Goal: Information Seeking & Learning: Learn about a topic

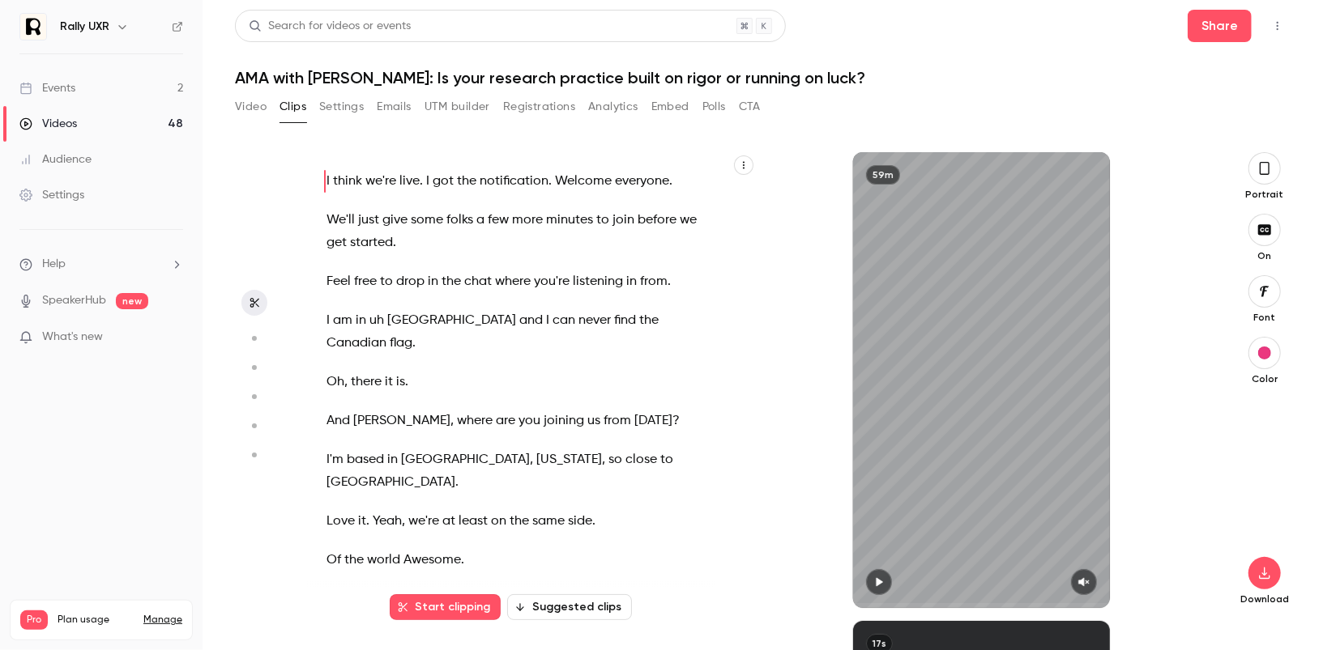
click at [398, 75] on h1 "AMA with [PERSON_NAME]: Is your research practice built on rigor or running on …" at bounding box center [762, 77] width 1055 height 19
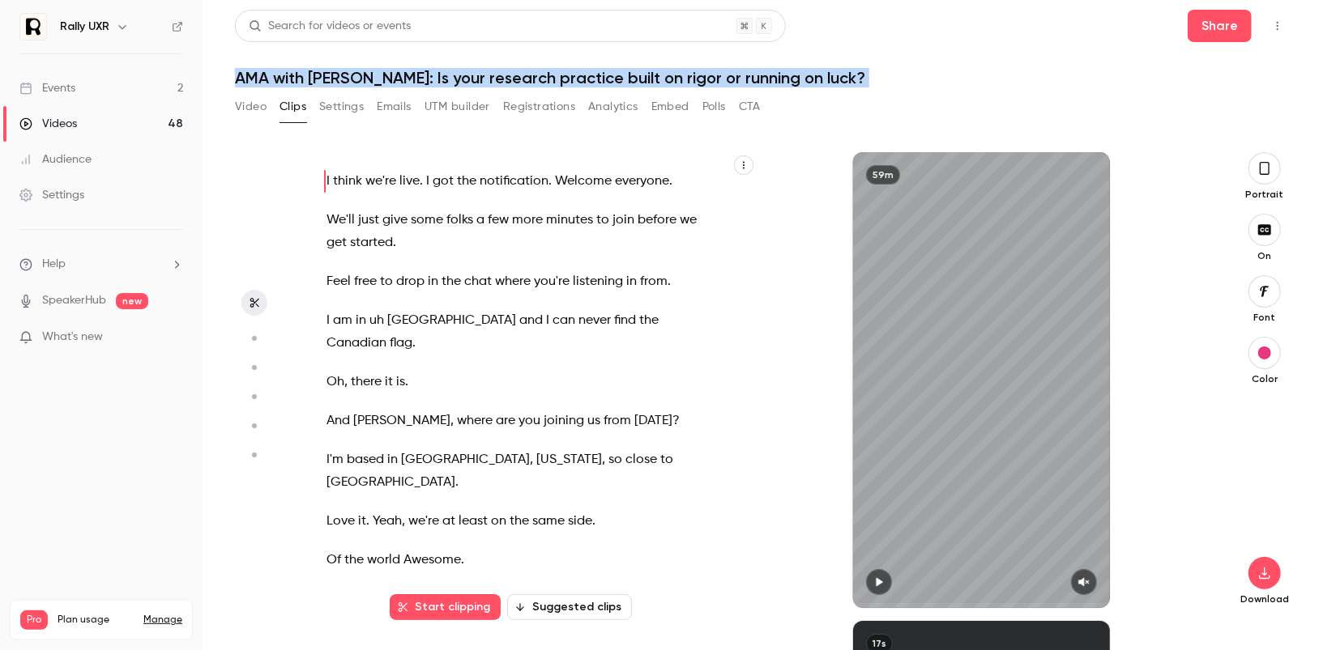
click at [398, 75] on h1 "AMA with [PERSON_NAME]: Is your research practice built on rigor or running on …" at bounding box center [762, 77] width 1055 height 19
copy div "AMA with [PERSON_NAME]: Is your research practice built on rigor or running on …"
click at [228, 98] on main "Search for videos or events Share AMA with [PERSON_NAME]: Is your research prac…" at bounding box center [763, 325] width 1120 height 650
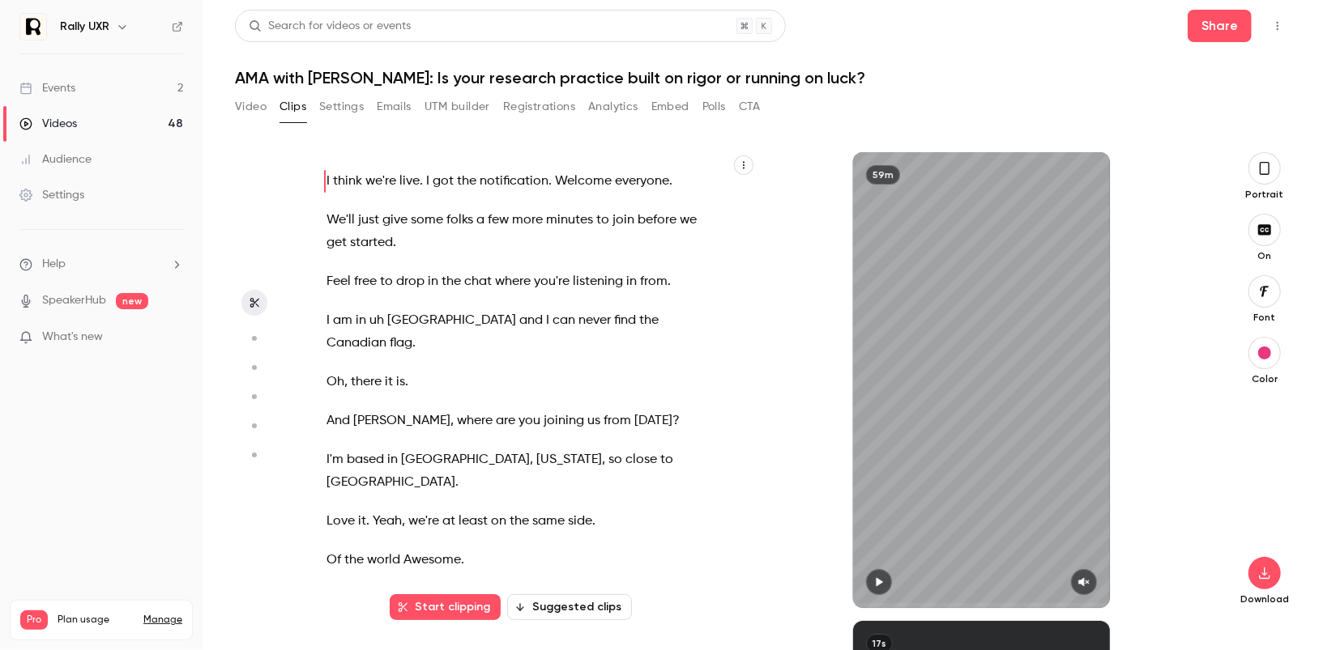
click at [350, 106] on button "Settings" at bounding box center [341, 107] width 45 height 26
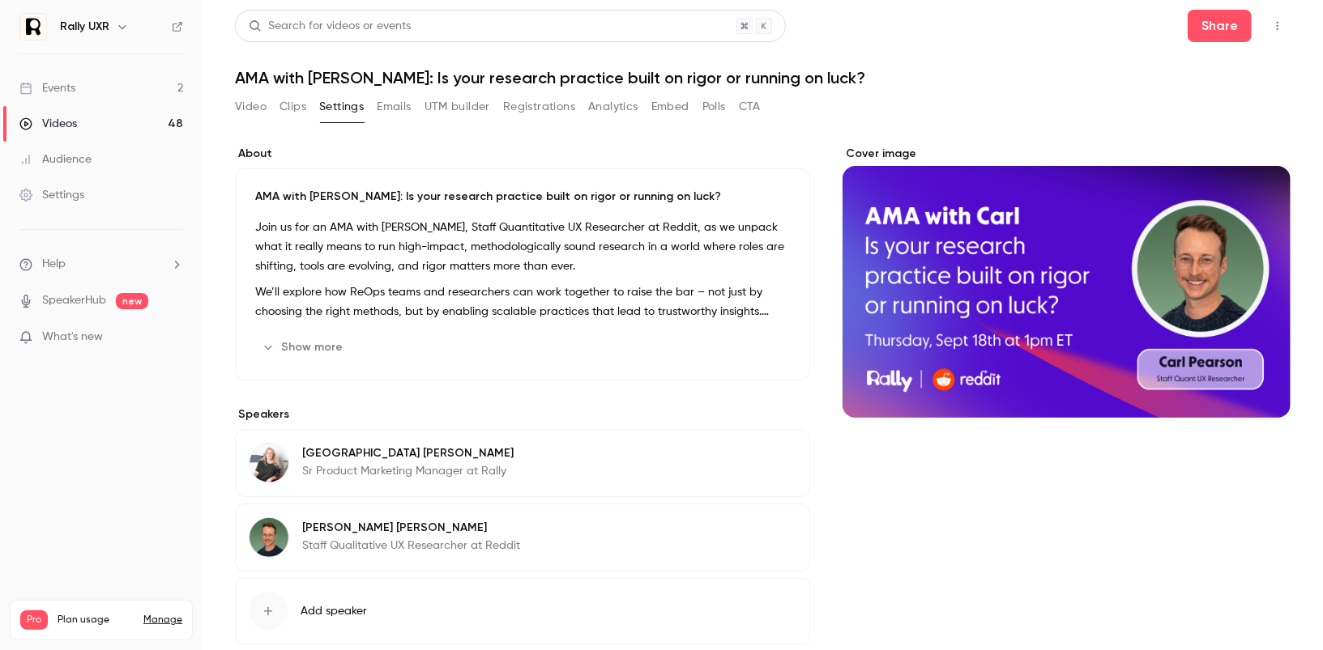
click at [386, 292] on p "We’ll explore how ReOps teams and researchers can work together to raise the ba…" at bounding box center [522, 302] width 535 height 39
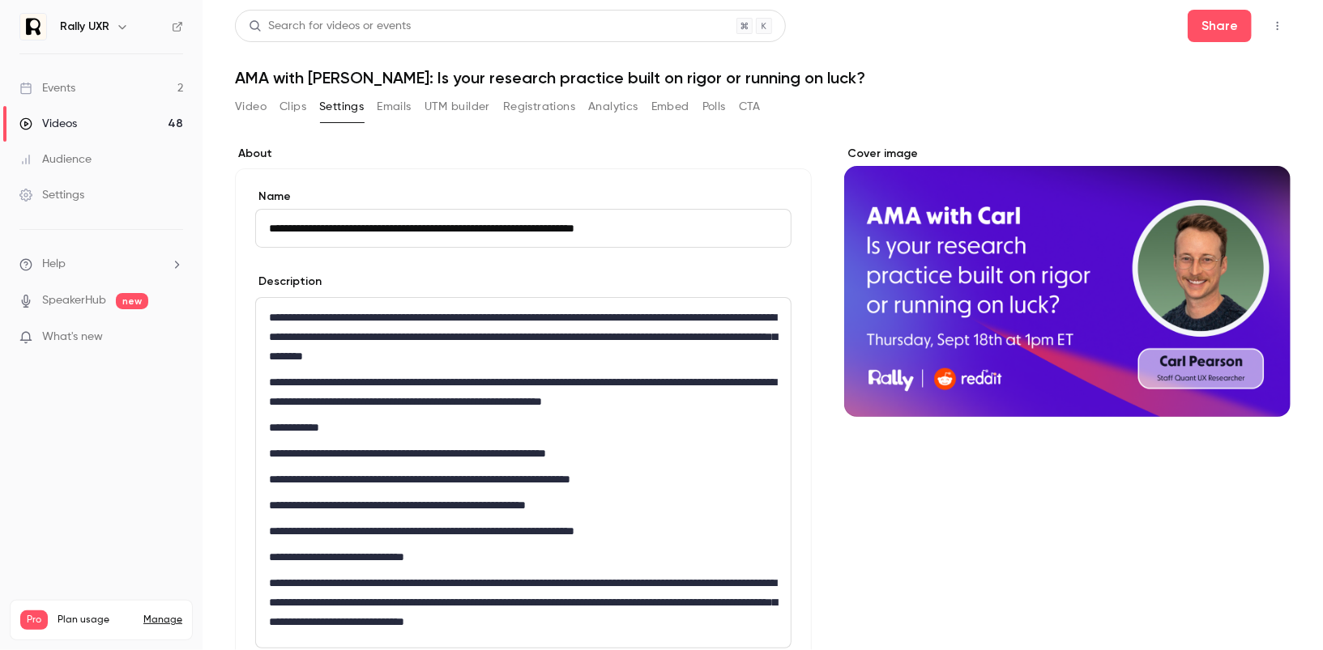
click at [393, 386] on p "**********" at bounding box center [523, 392] width 509 height 39
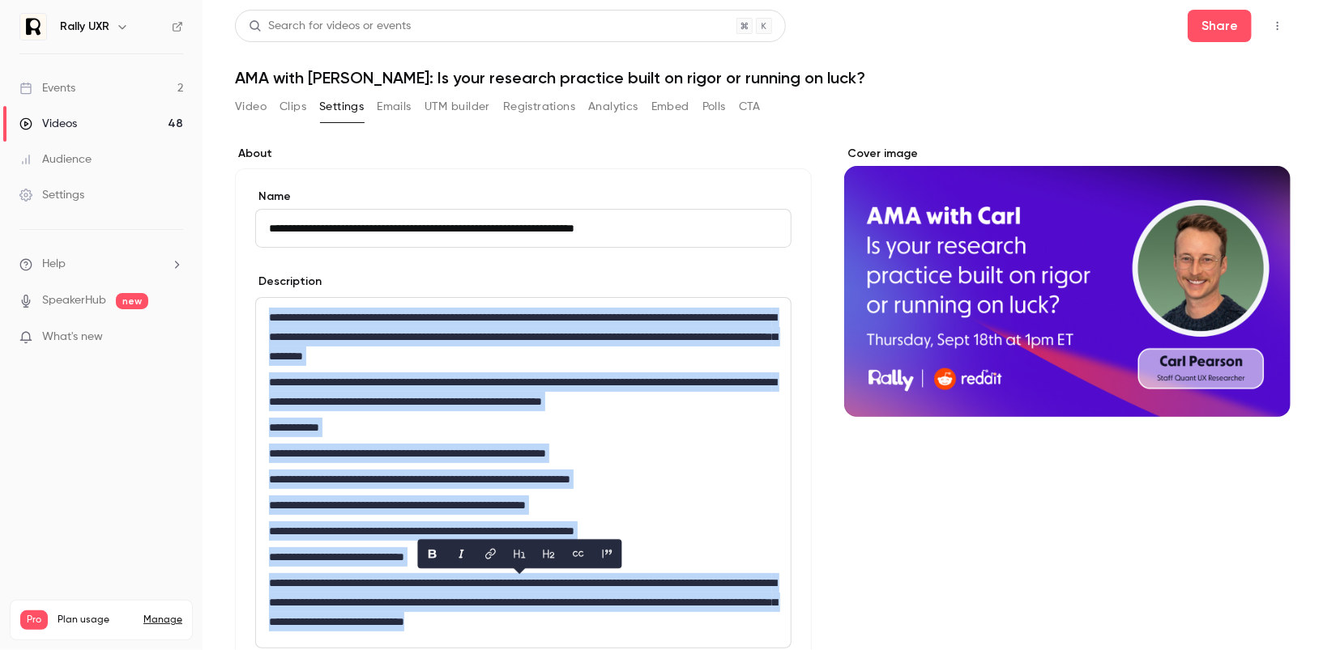
copy div "**********"
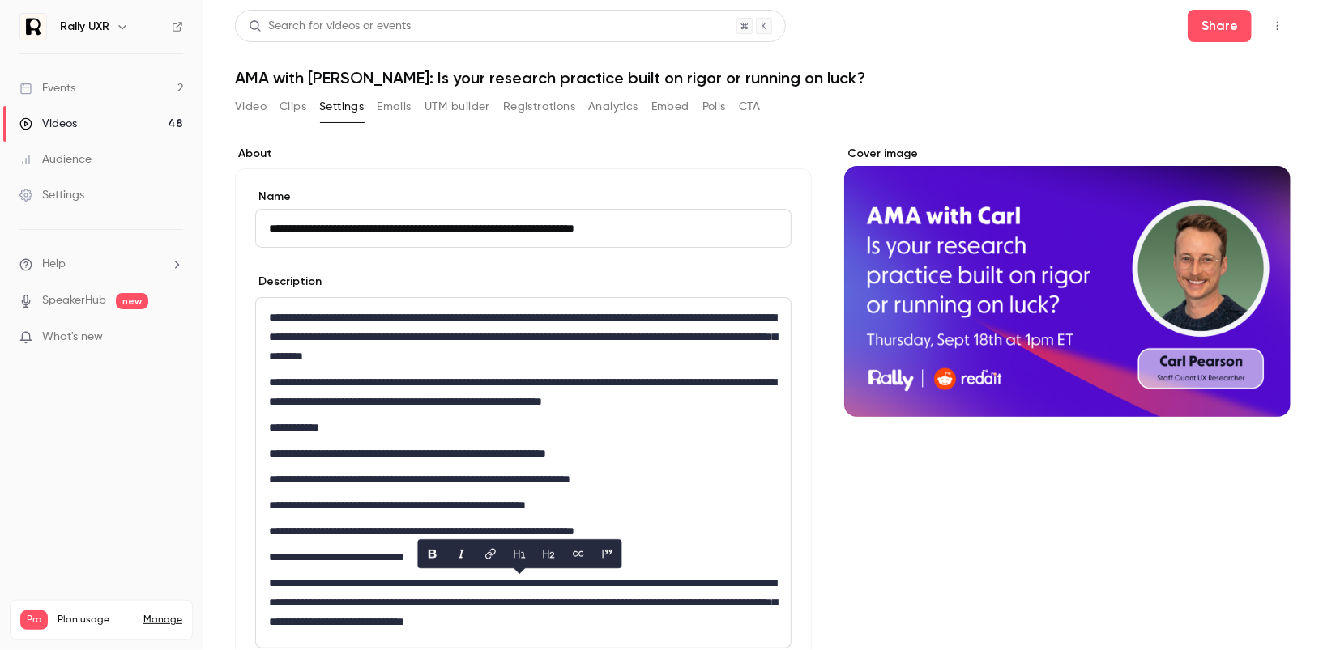
click at [351, 77] on h1 "AMA with [PERSON_NAME]: Is your research practice built on rigor or running on …" at bounding box center [762, 77] width 1055 height 19
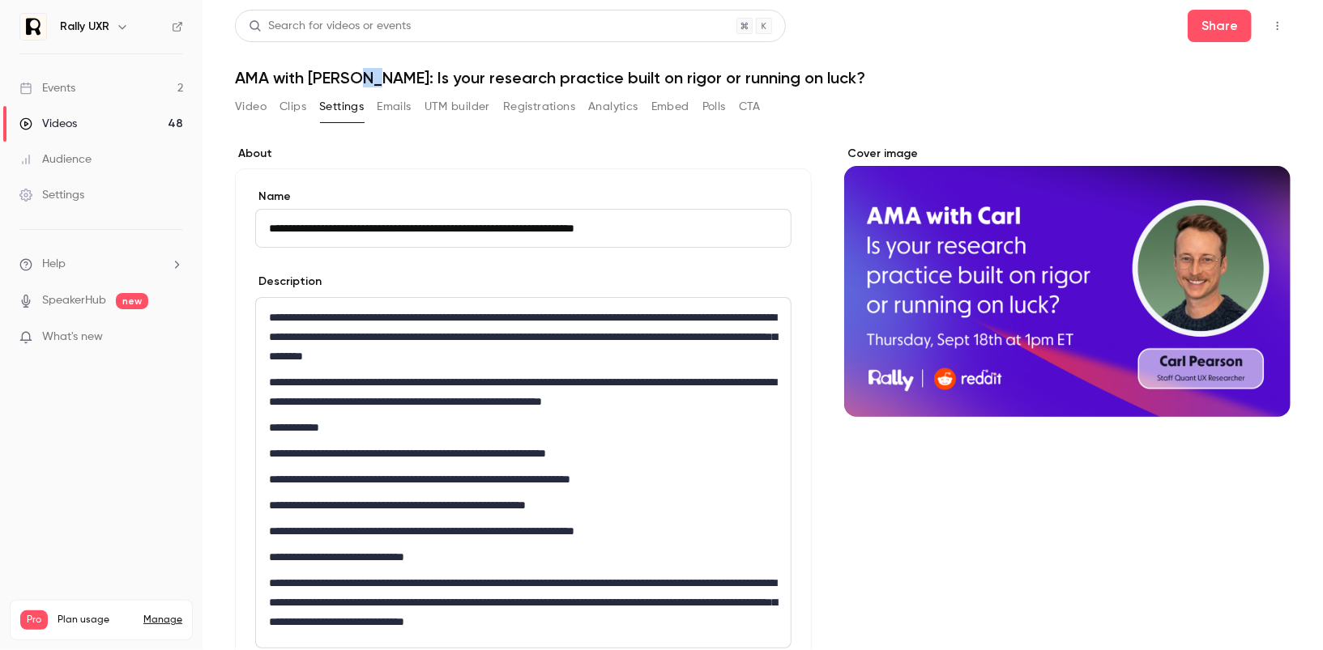
click at [351, 77] on h1 "AMA with [PERSON_NAME]: Is your research practice built on rigor or running on …" at bounding box center [762, 77] width 1055 height 19
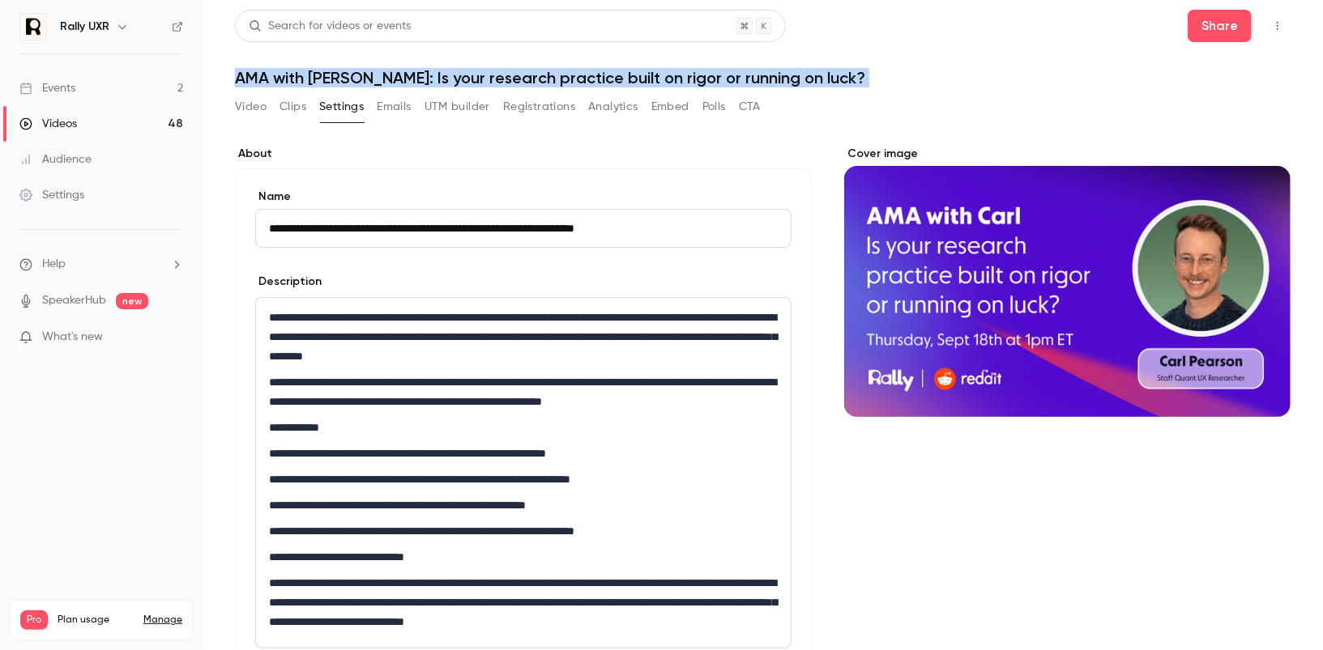
click at [351, 77] on h1 "AMA with [PERSON_NAME]: Is your research practice built on rigor or running on …" at bounding box center [762, 77] width 1055 height 19
copy div "AMA with [PERSON_NAME]: Is your research practice built on rigor or running on …"
